Goal: Information Seeking & Learning: Learn about a topic

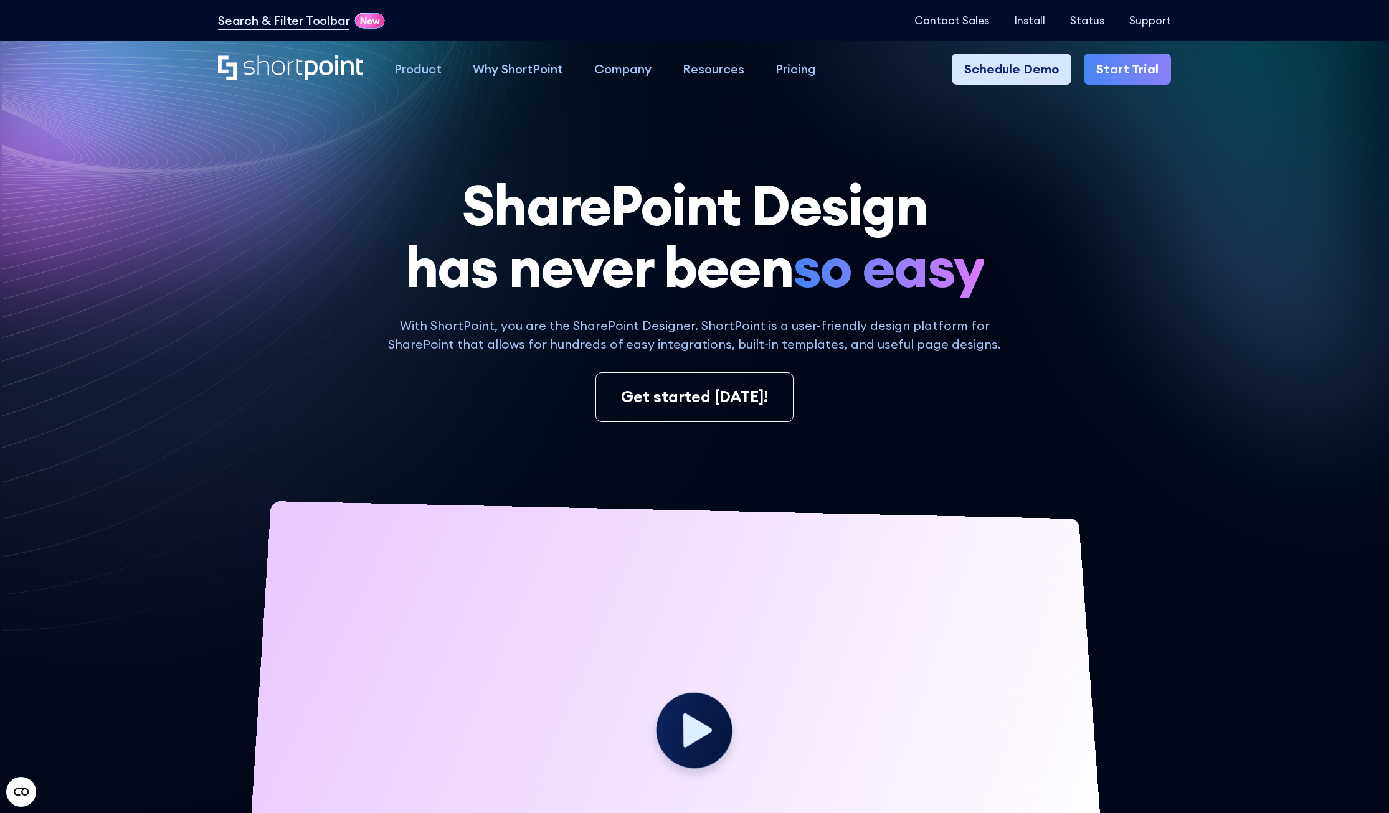
click at [1028, 73] on link "Schedule Demo" at bounding box center [1012, 69] width 120 height 31
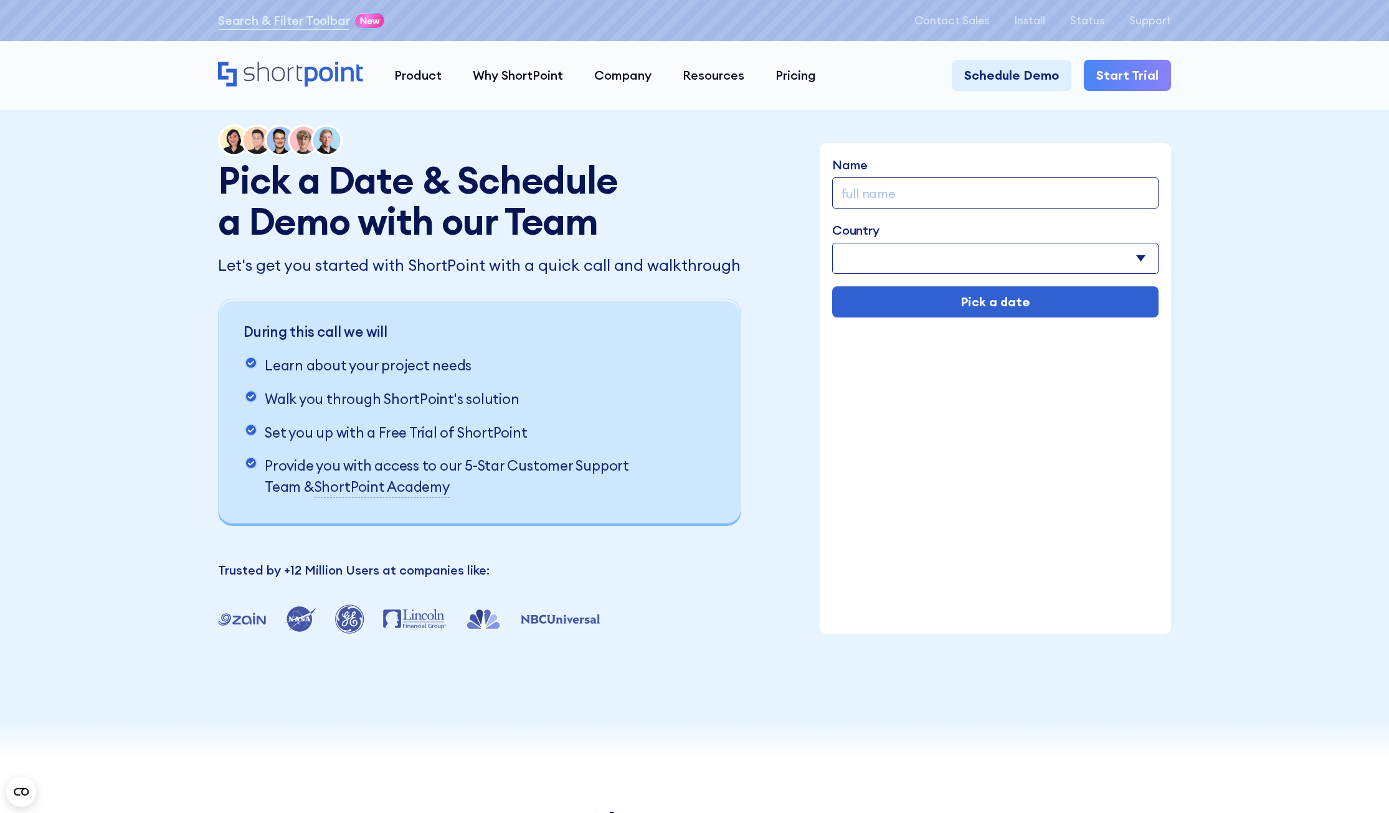
click at [1151, 77] on link "Start Trial" at bounding box center [1127, 75] width 87 height 31
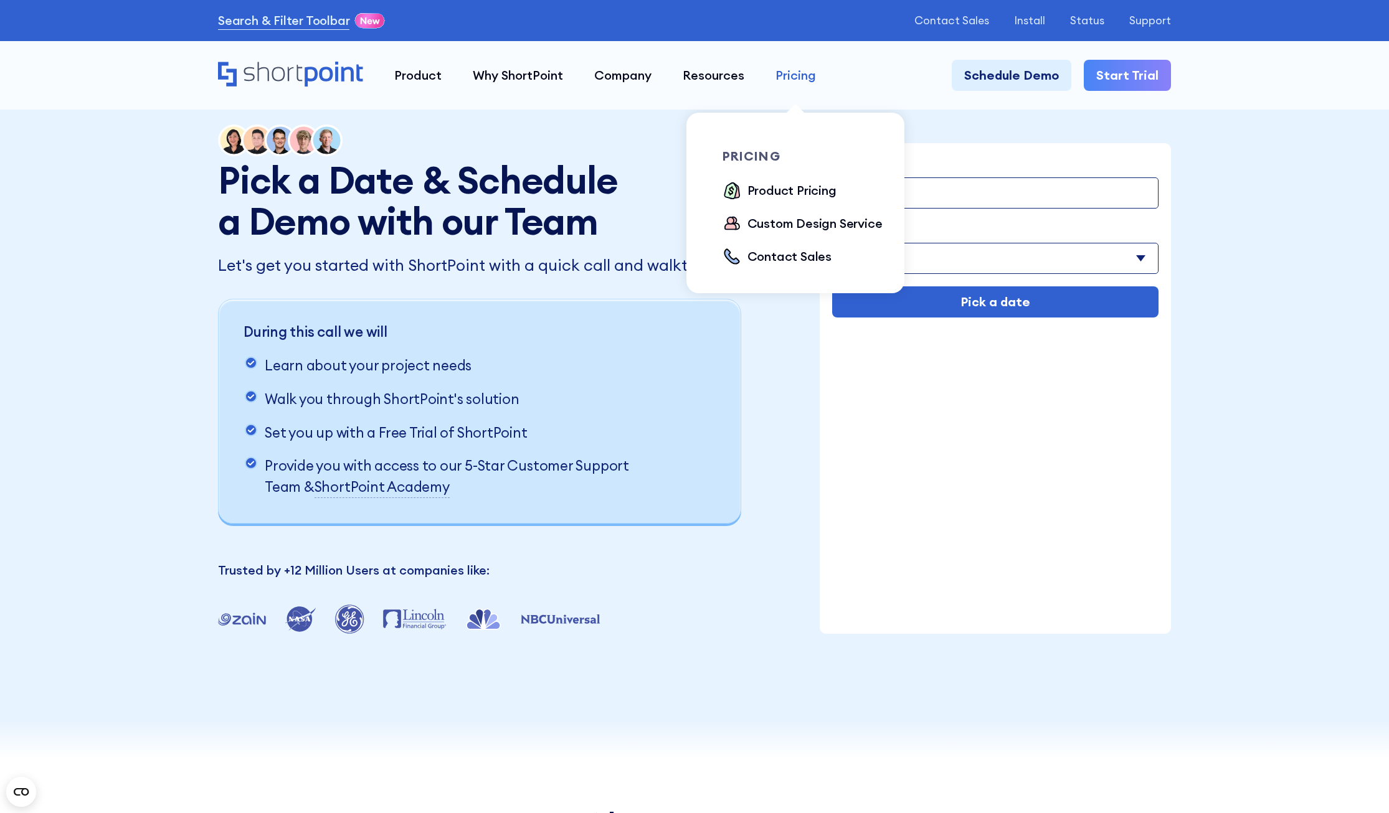
click at [807, 79] on div "Pricing" at bounding box center [795, 75] width 40 height 19
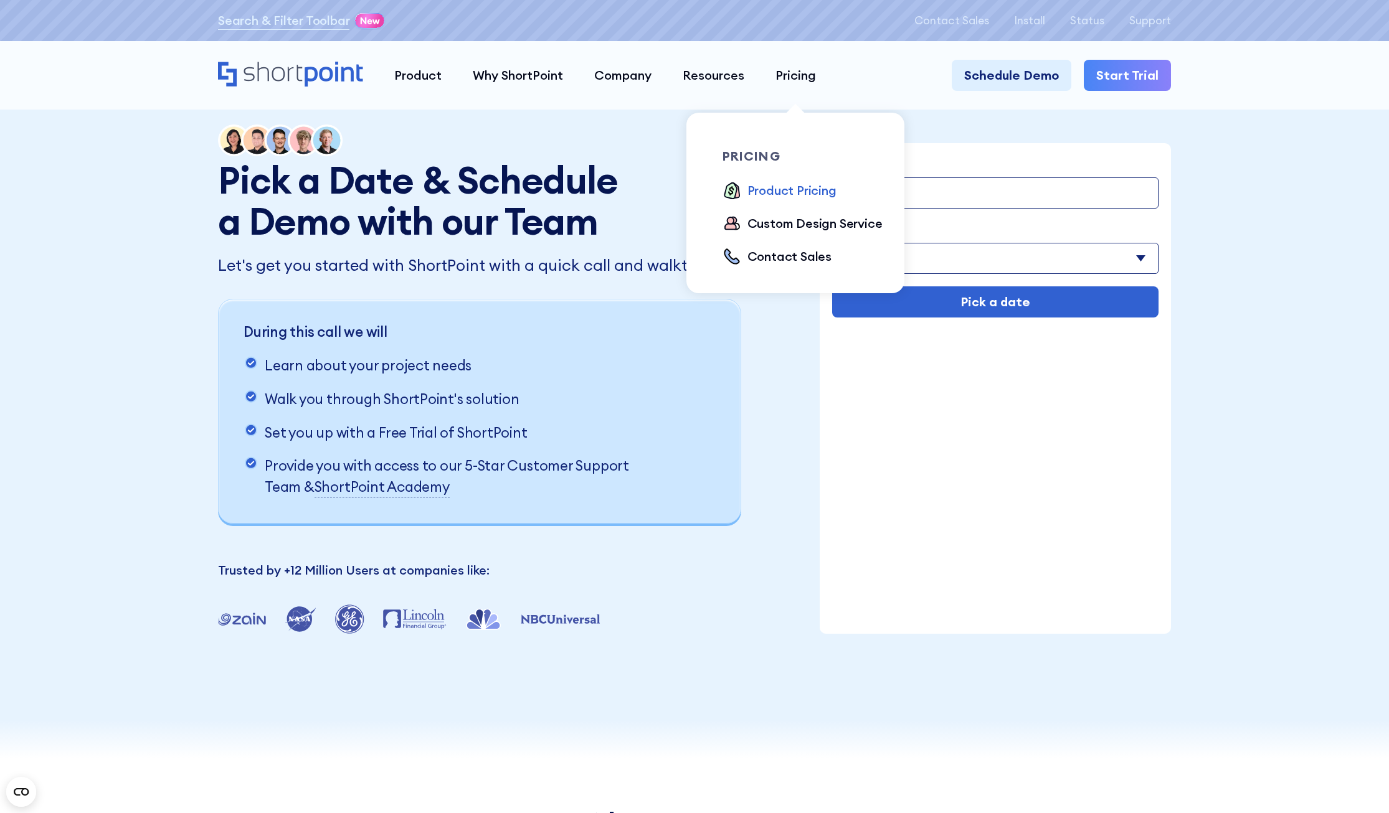
click at [782, 184] on div "Product Pricing" at bounding box center [791, 190] width 89 height 19
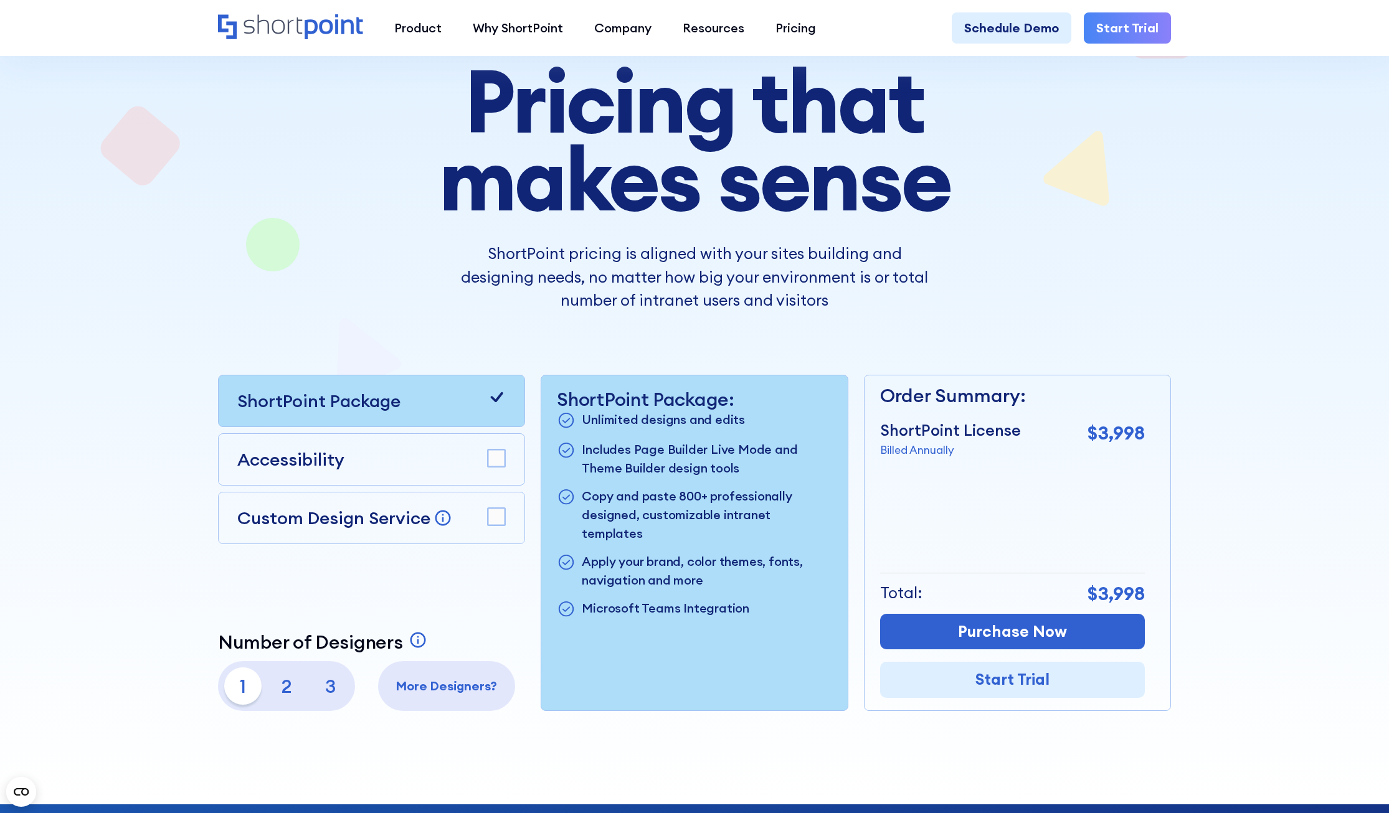
scroll to position [187, 0]
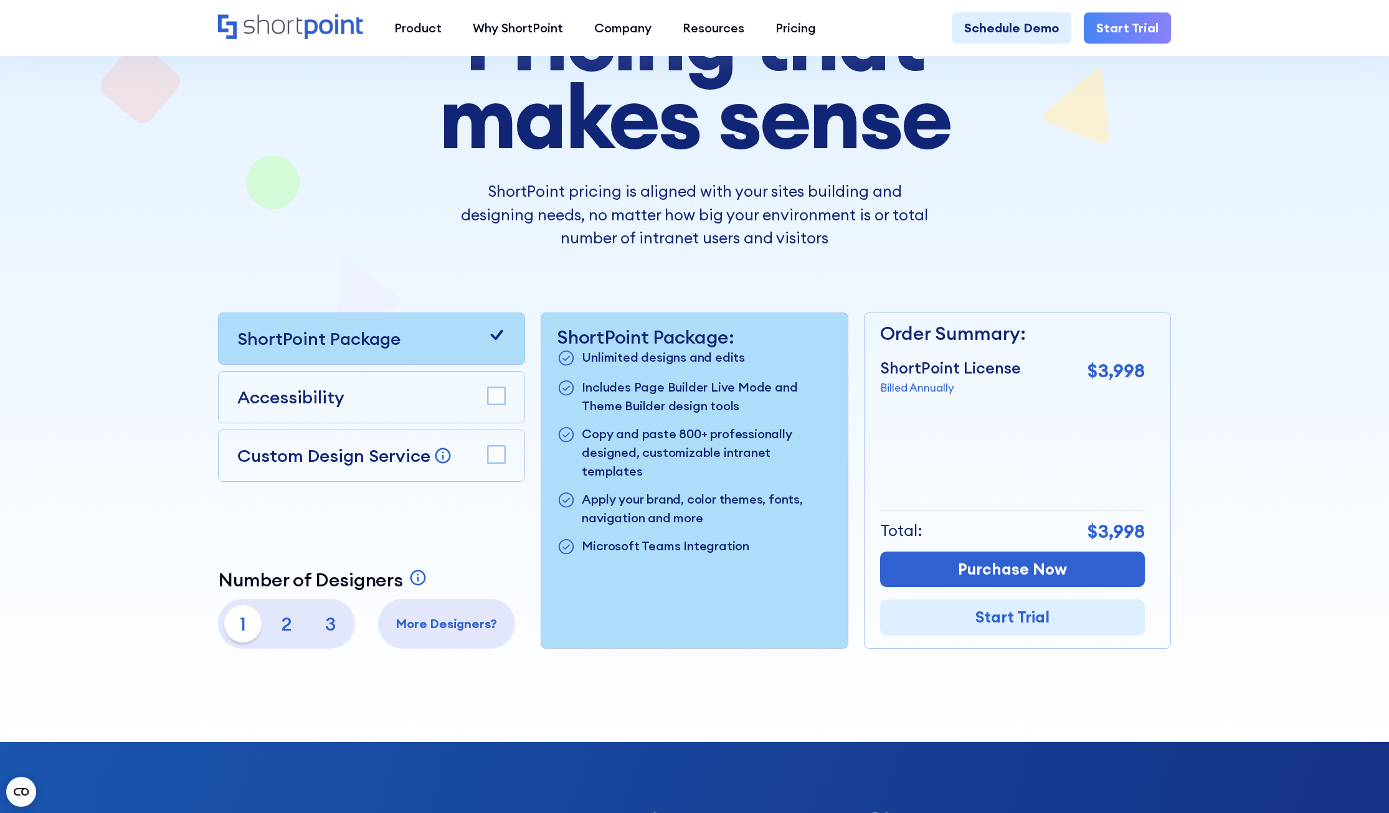
click at [499, 402] on rect at bounding box center [496, 395] width 17 height 17
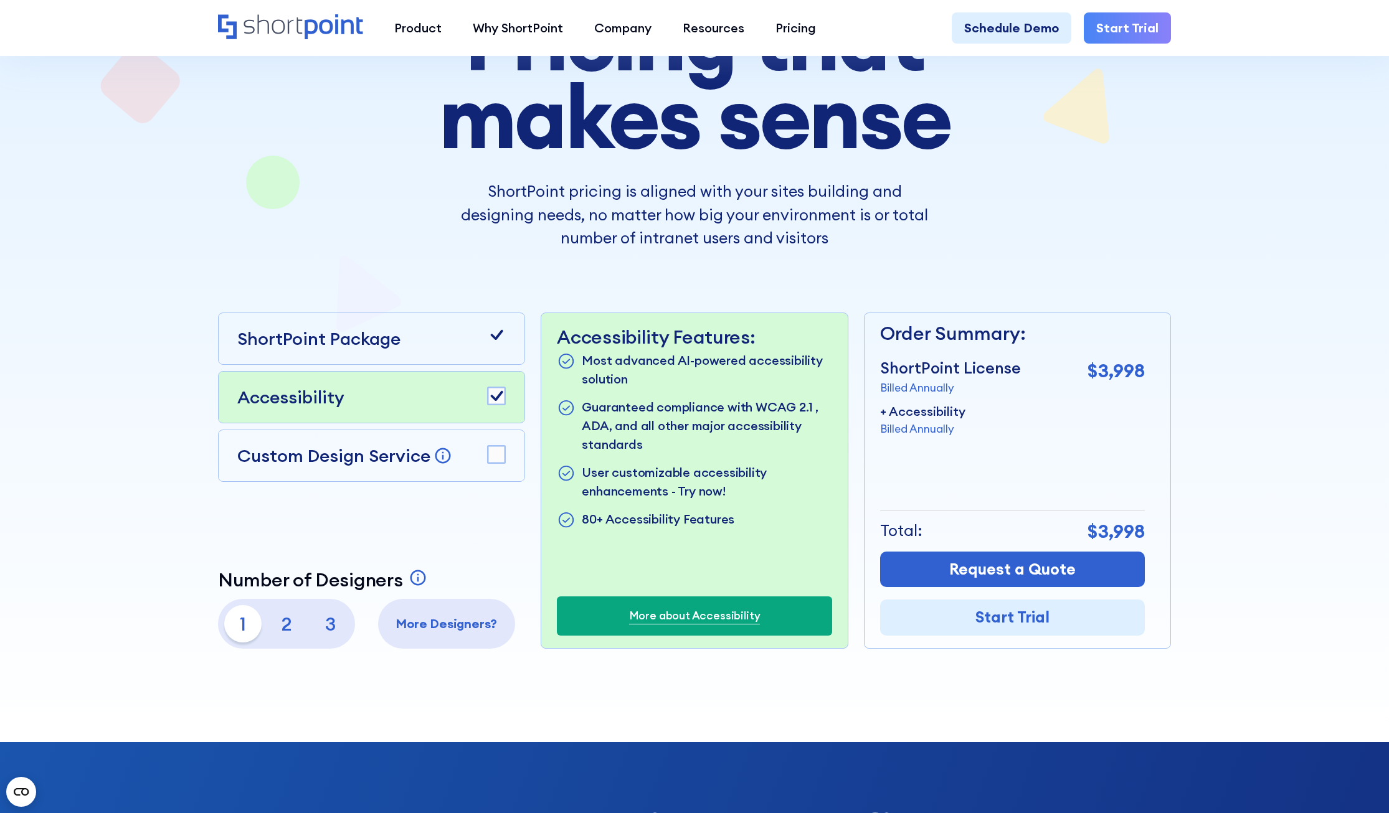
click at [499, 462] on rect at bounding box center [496, 454] width 17 height 17
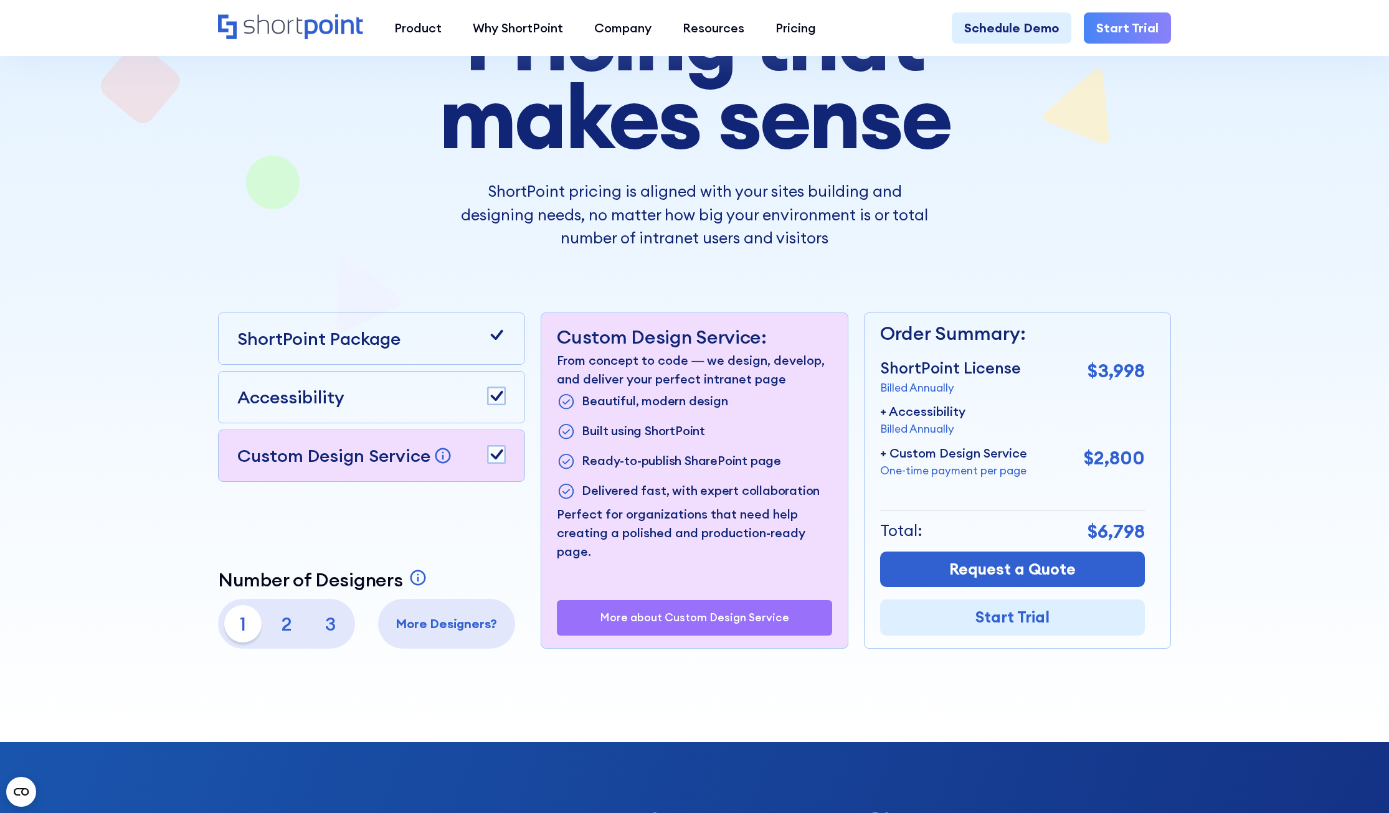
click at [499, 462] on rect at bounding box center [496, 454] width 17 height 17
click at [1064, 612] on link "Start Trial" at bounding box center [1012, 618] width 265 height 36
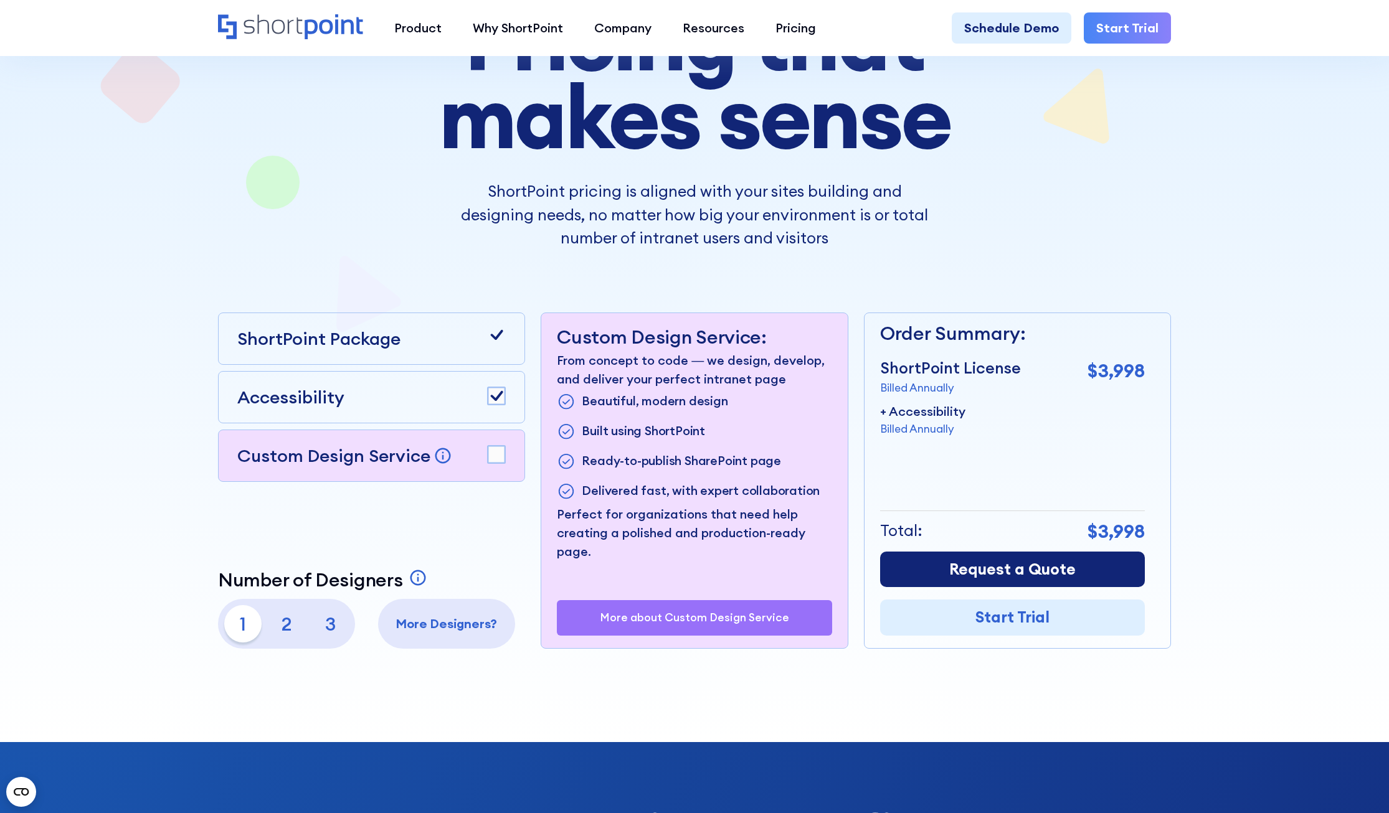
click at [1043, 579] on link "Request a Quote" at bounding box center [1012, 570] width 265 height 36
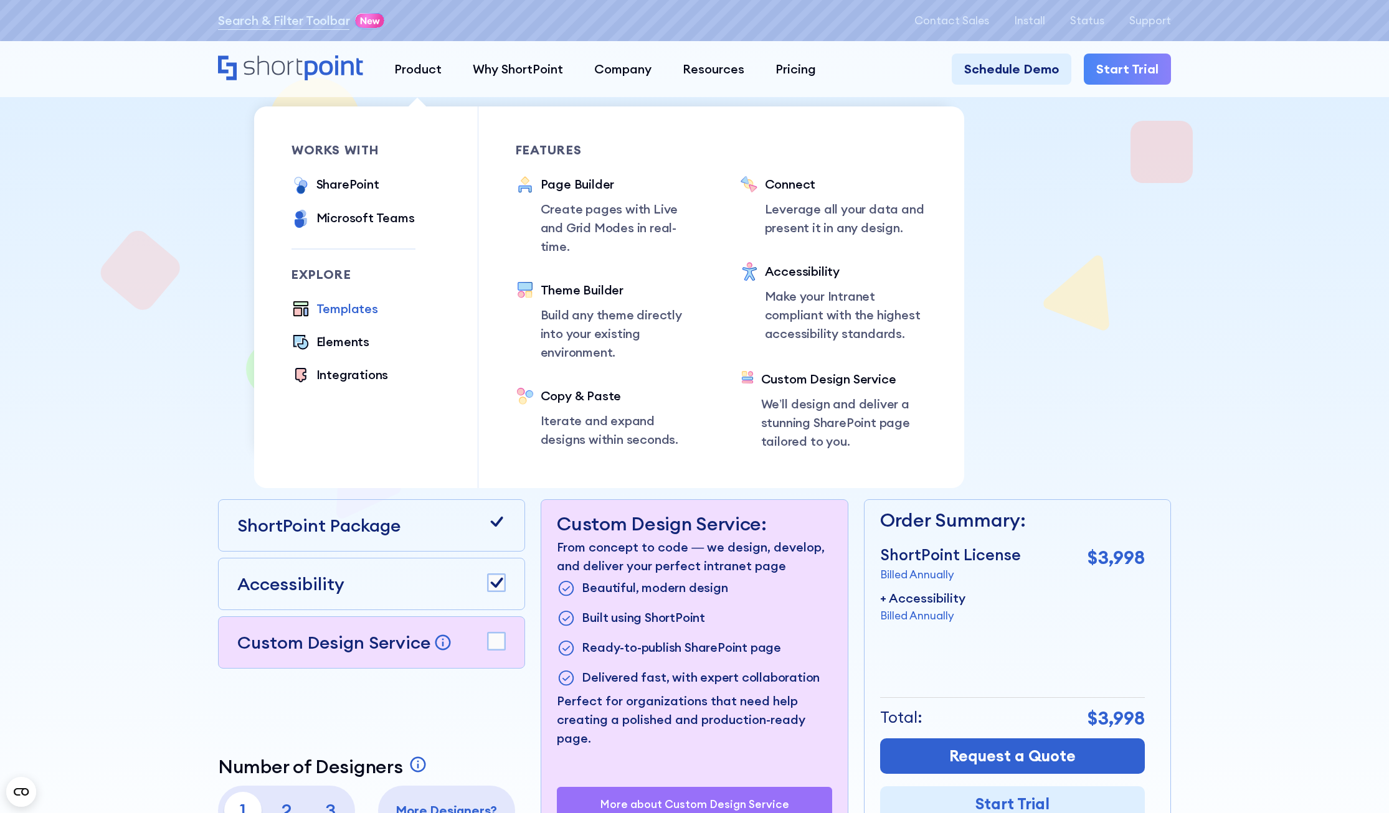
click at [344, 309] on div "Templates" at bounding box center [347, 309] width 62 height 19
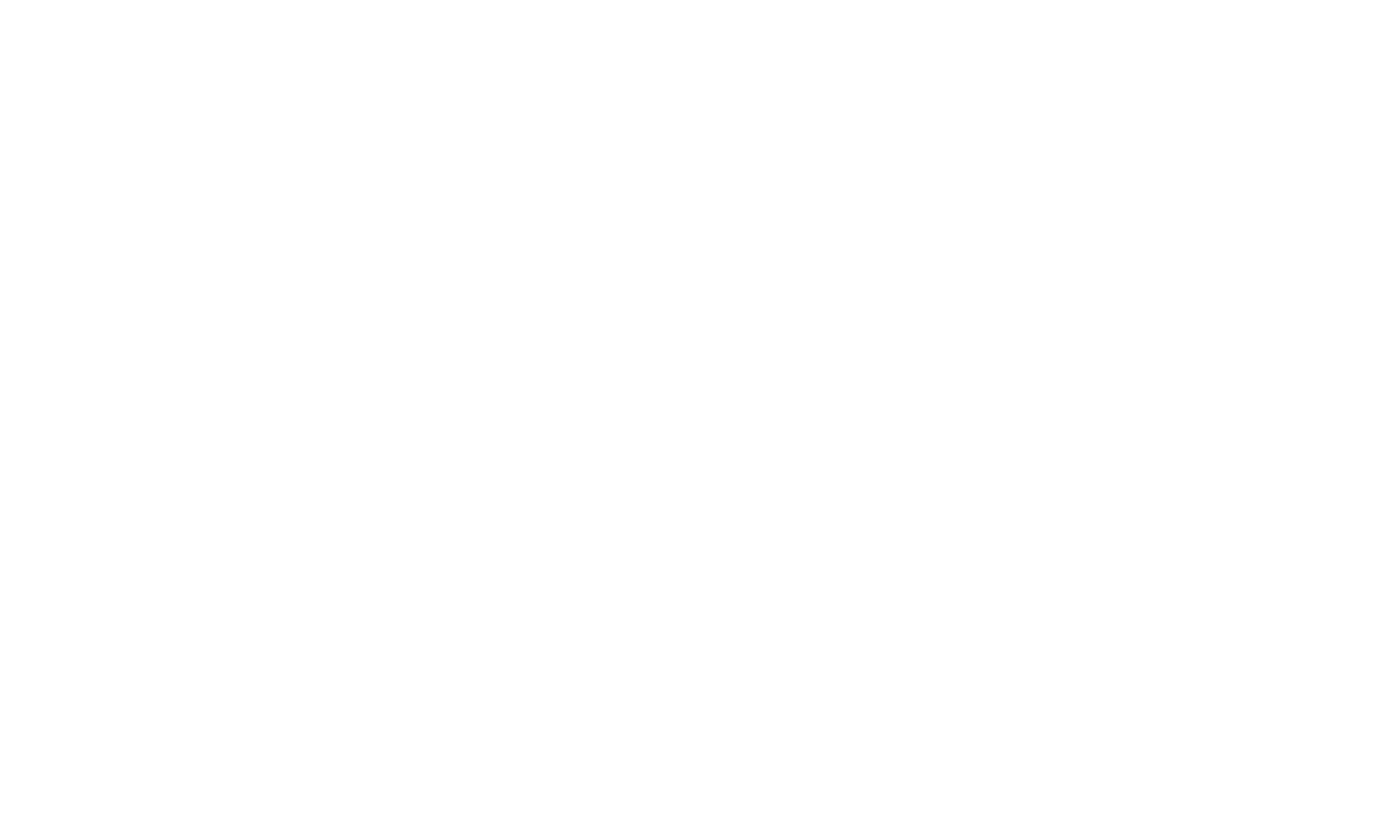
select select "1"
